Goal: Book appointment/travel/reservation

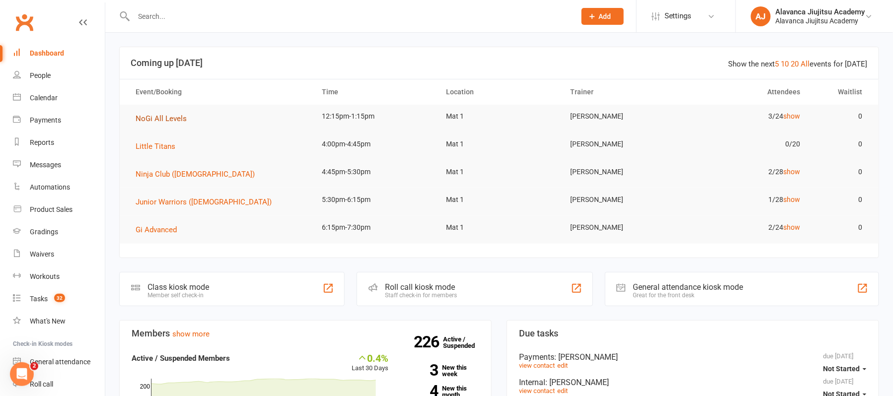
click at [174, 122] on span "NoGi All Levels" at bounding box center [161, 118] width 51 height 9
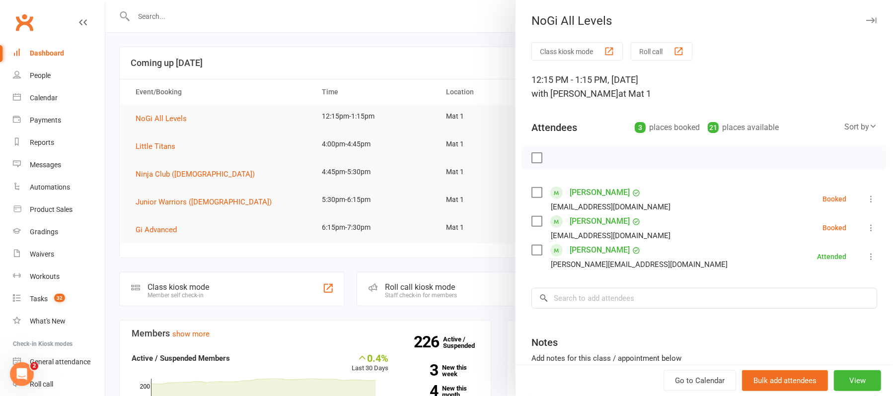
scroll to position [85, 0]
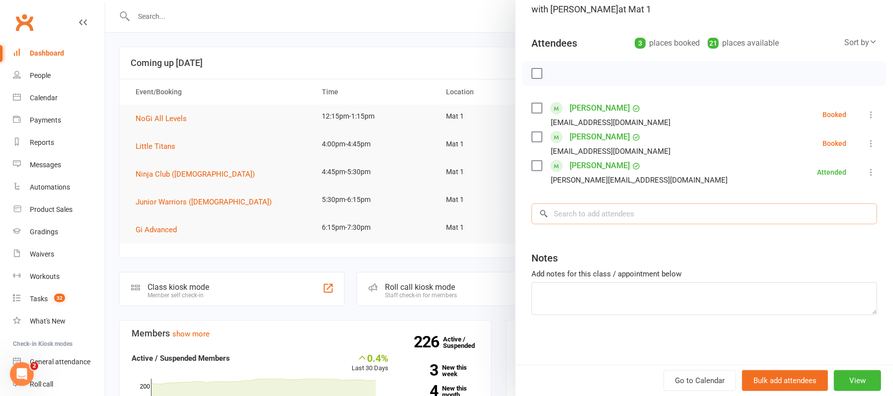
click at [616, 222] on input "search" at bounding box center [705, 214] width 346 height 21
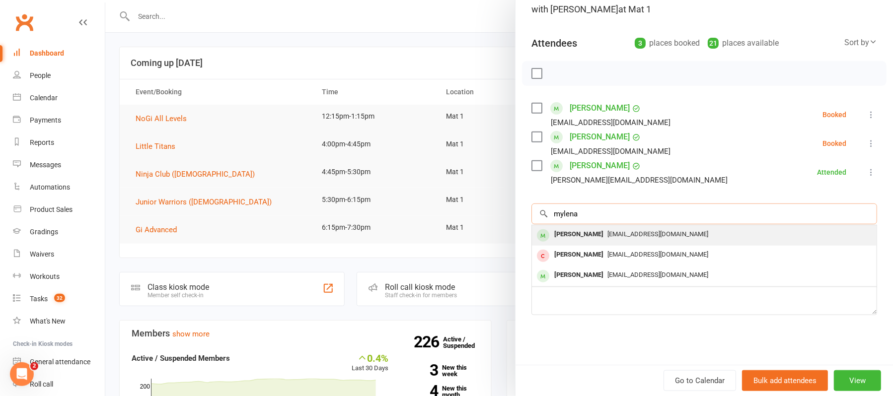
type input "mylena"
click at [614, 229] on div "[EMAIL_ADDRESS][DOMAIN_NAME]" at bounding box center [704, 235] width 337 height 14
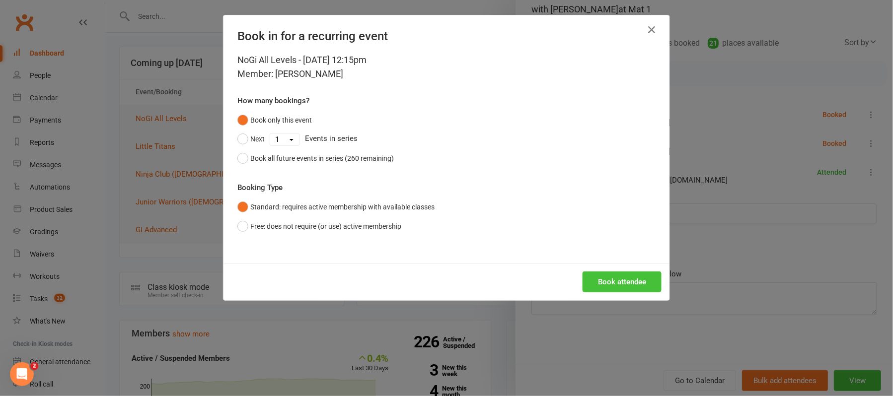
click at [603, 285] on button "Book attendee" at bounding box center [622, 282] width 79 height 21
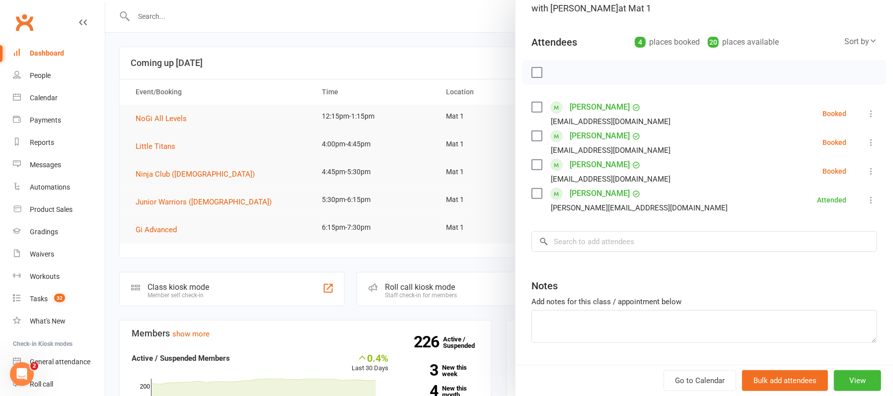
click at [603, 285] on div "Notes" at bounding box center [705, 284] width 346 height 24
